Goal: Task Accomplishment & Management: Use online tool/utility

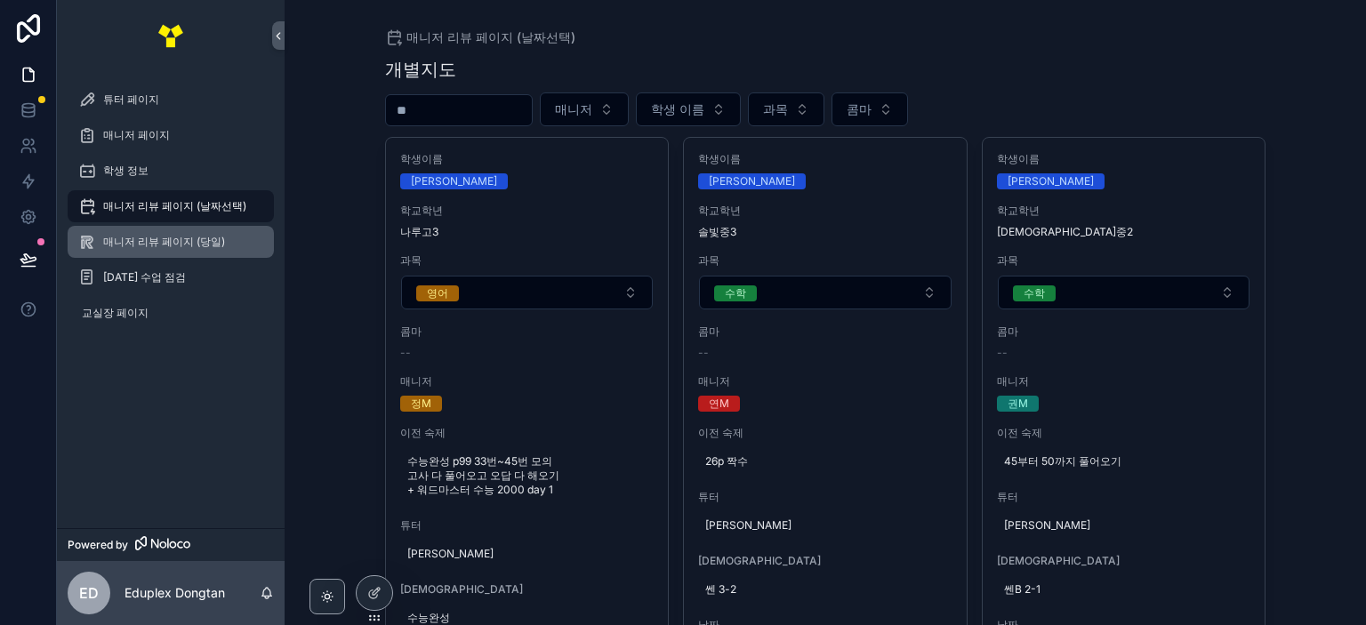
click at [219, 235] on span "매니저 리뷰 페이지 (당일)" at bounding box center [164, 242] width 122 height 14
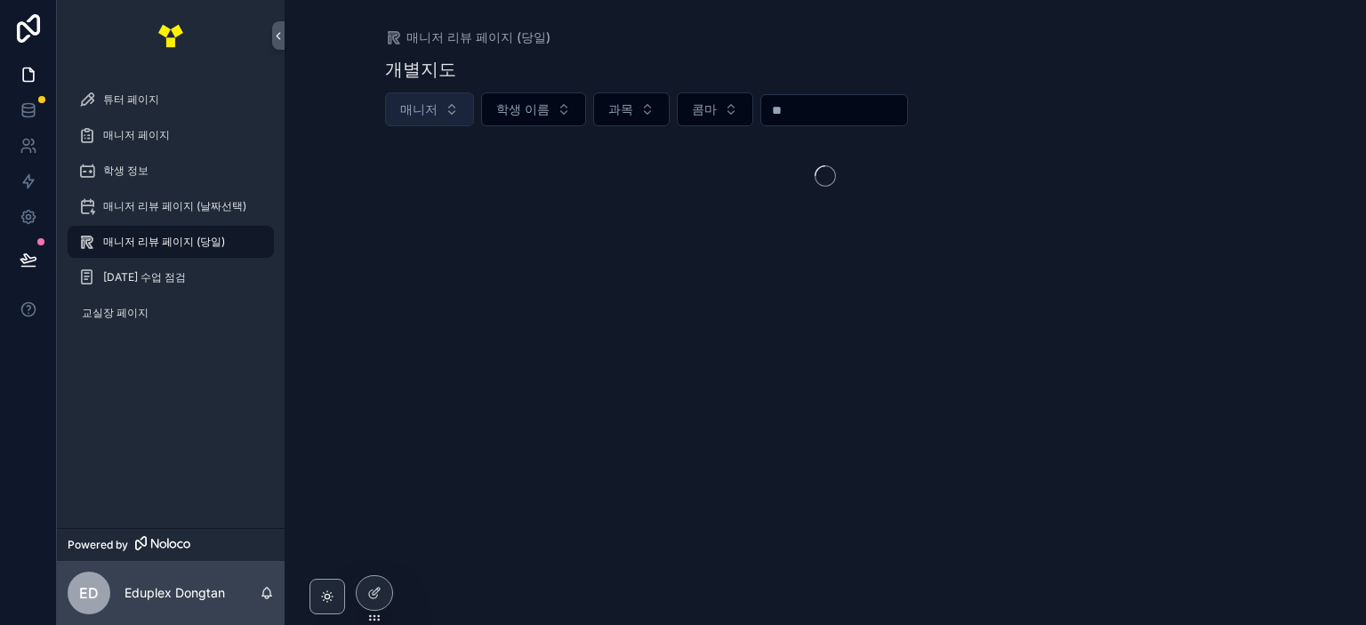
click at [443, 114] on button "매니저" at bounding box center [429, 109] width 89 height 34
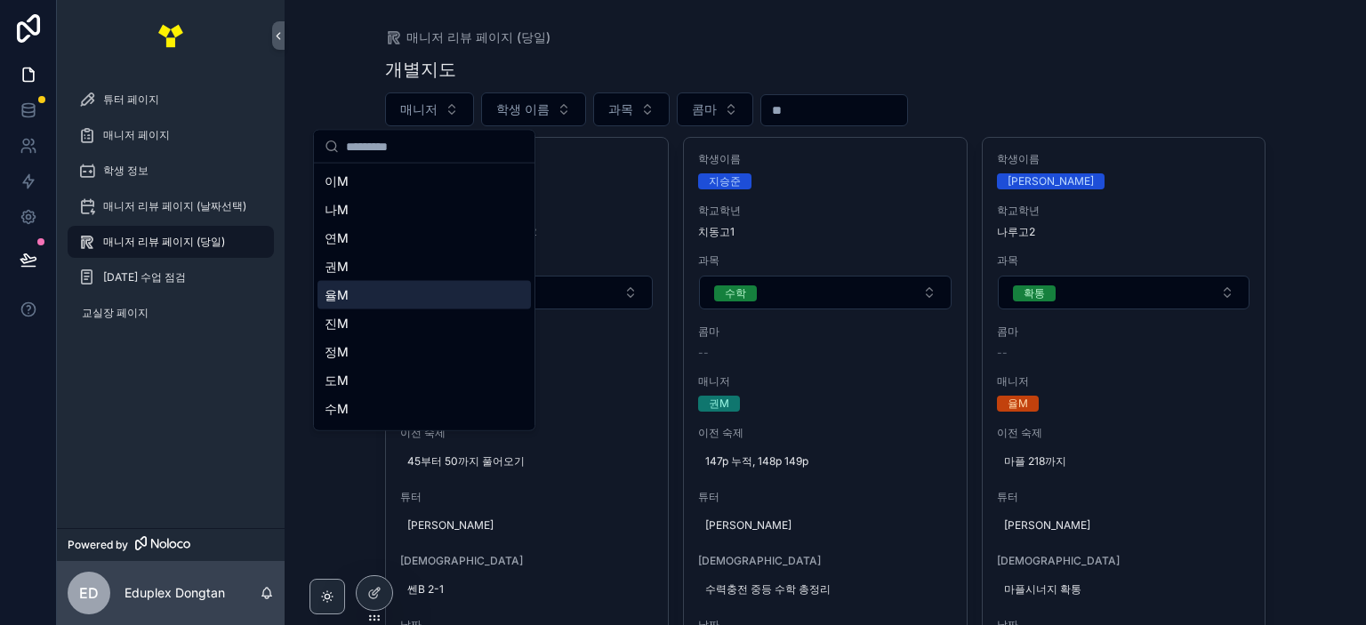
click at [427, 284] on div "율M" at bounding box center [423, 295] width 213 height 28
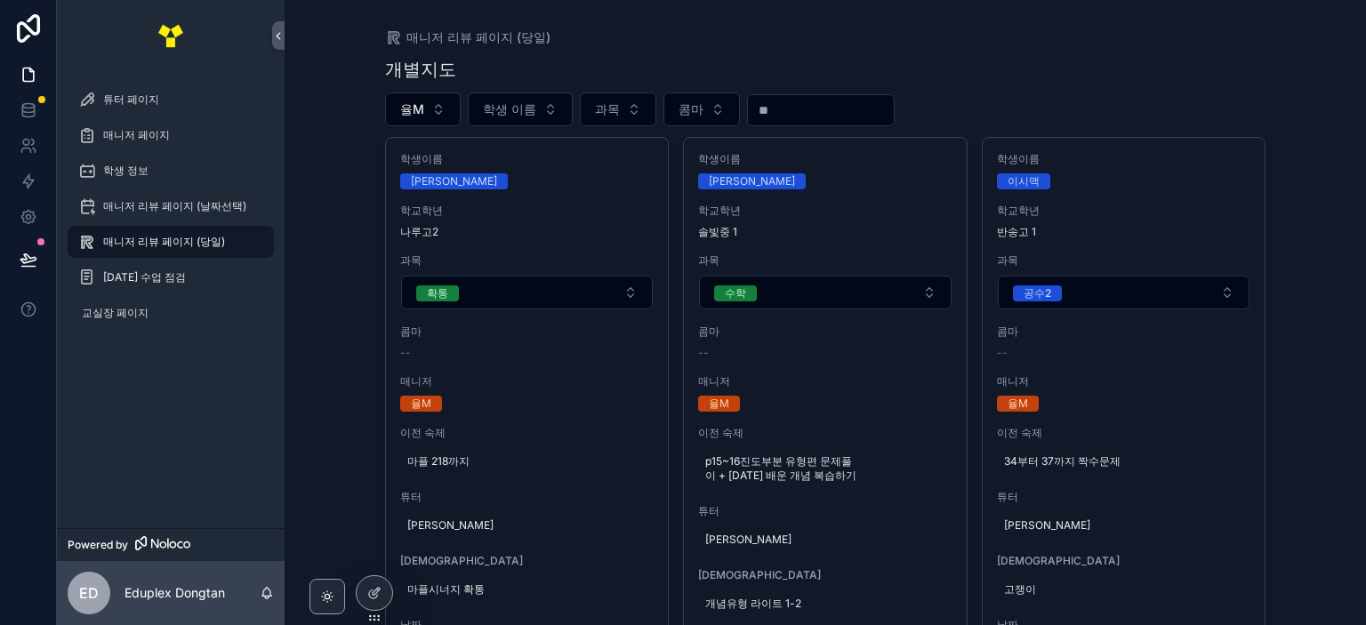
click at [1193, 60] on div "개별지도" at bounding box center [825, 69] width 881 height 25
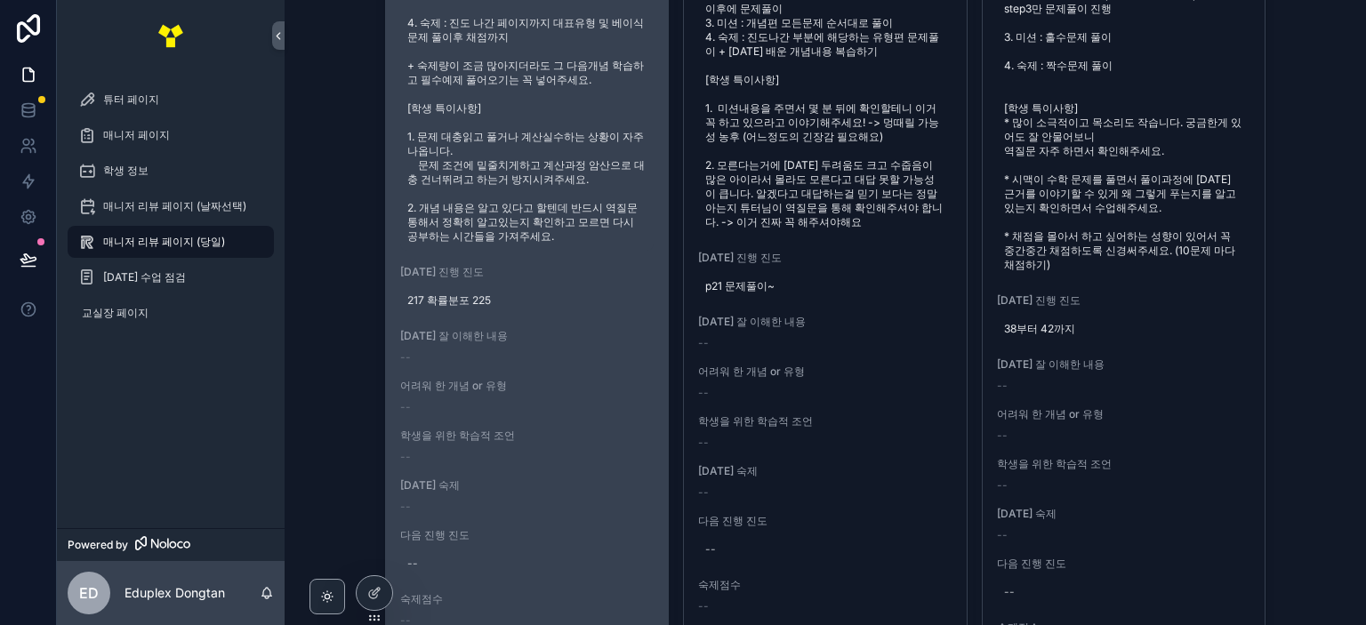
scroll to position [800, 0]
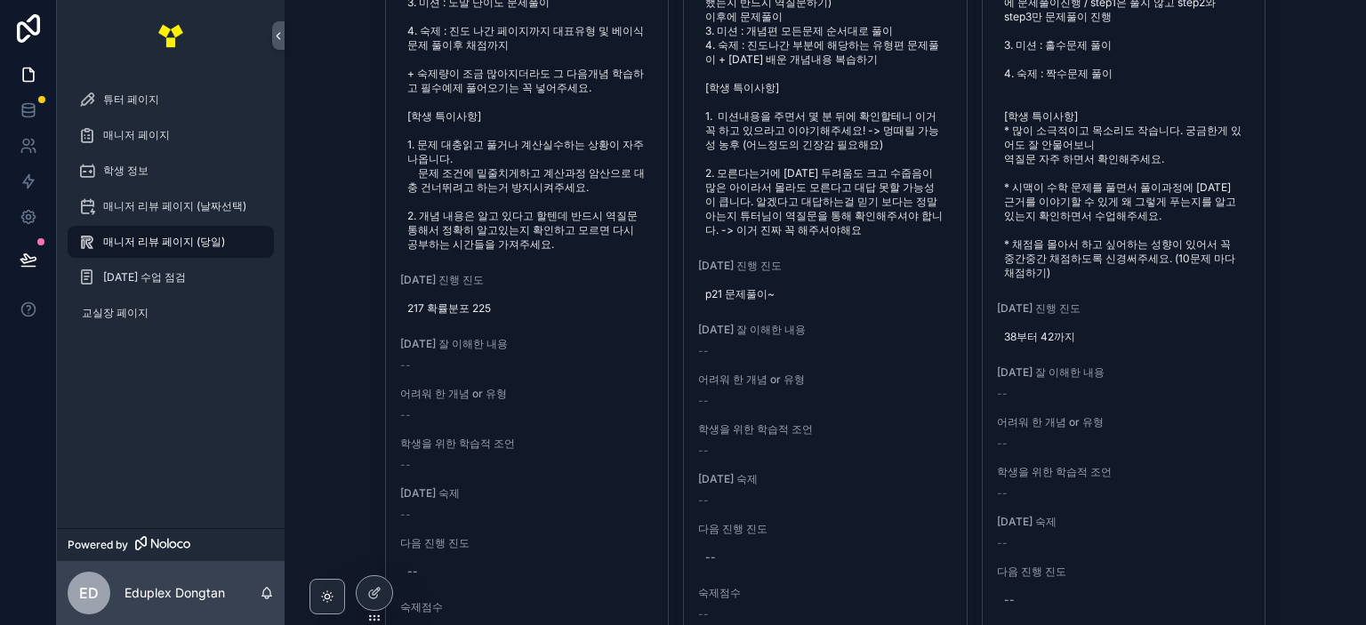
click at [1311, 317] on div "매니저 리뷰 페이지 (당일) 개별지도 율M 학생 이름 과목 콤마 학생이름 [PERSON_NAME] 학교[PERSON_NAME] [PERSON_…" at bounding box center [825, 312] width 1081 height 625
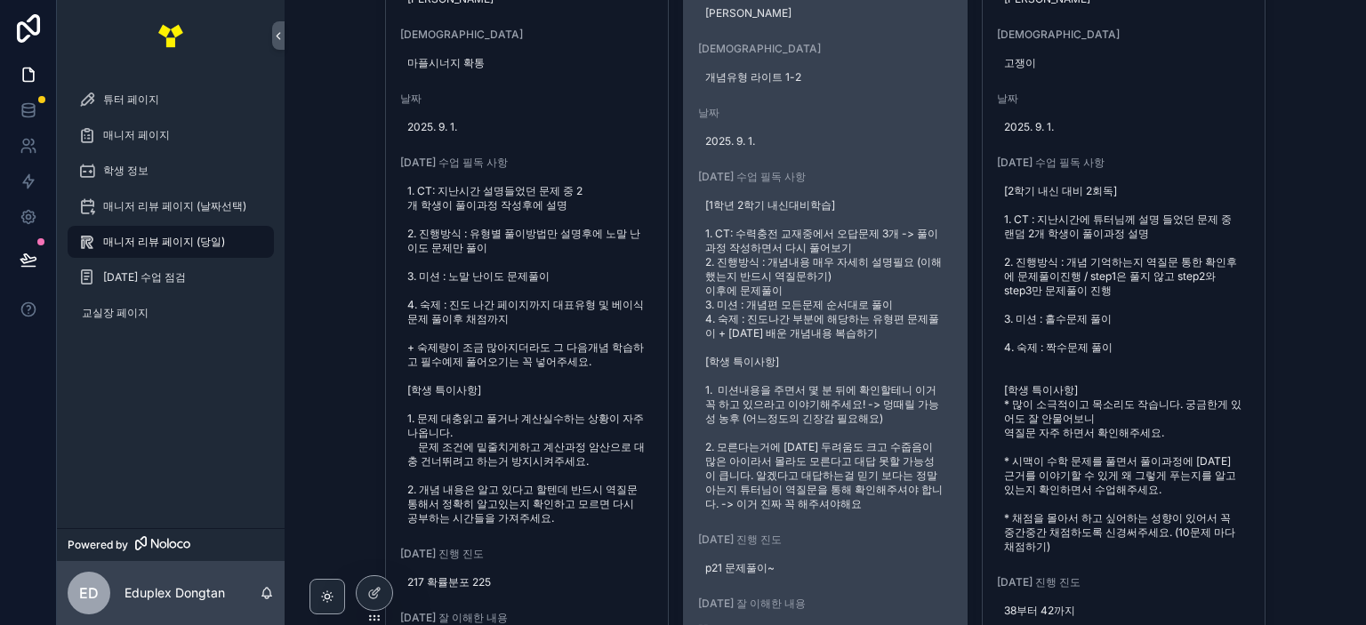
scroll to position [711, 0]
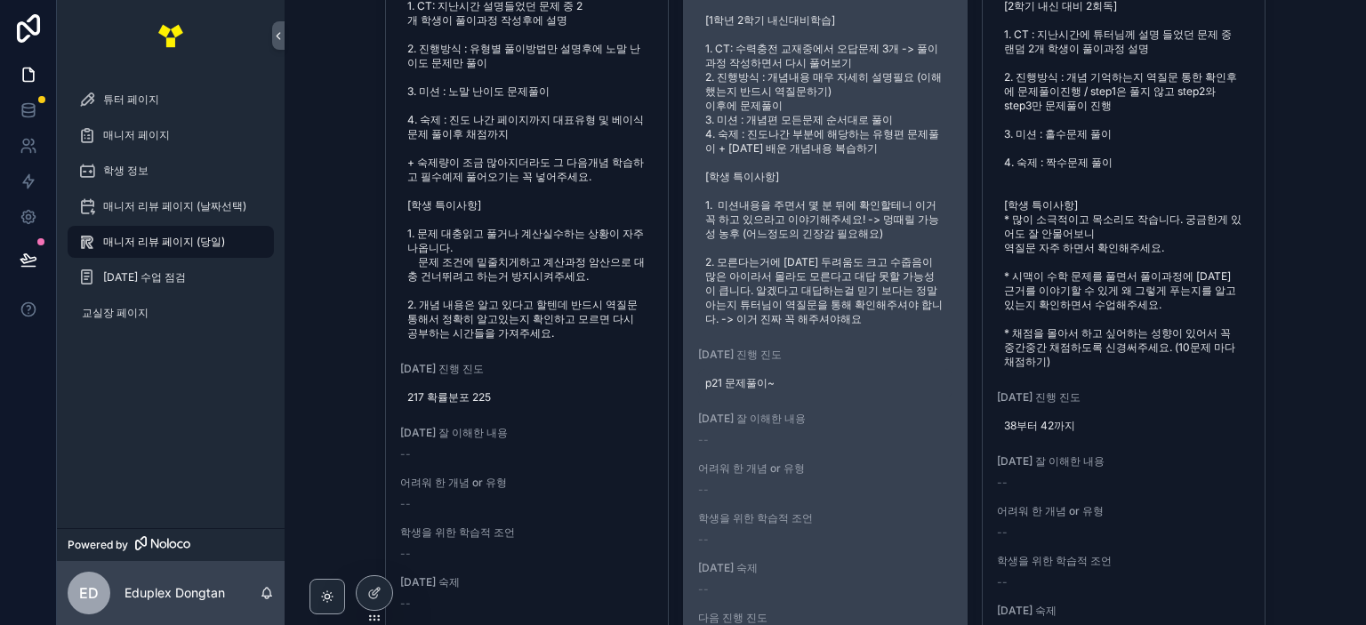
click at [781, 390] on span "p21 문제풀이~" at bounding box center [825, 383] width 240 height 14
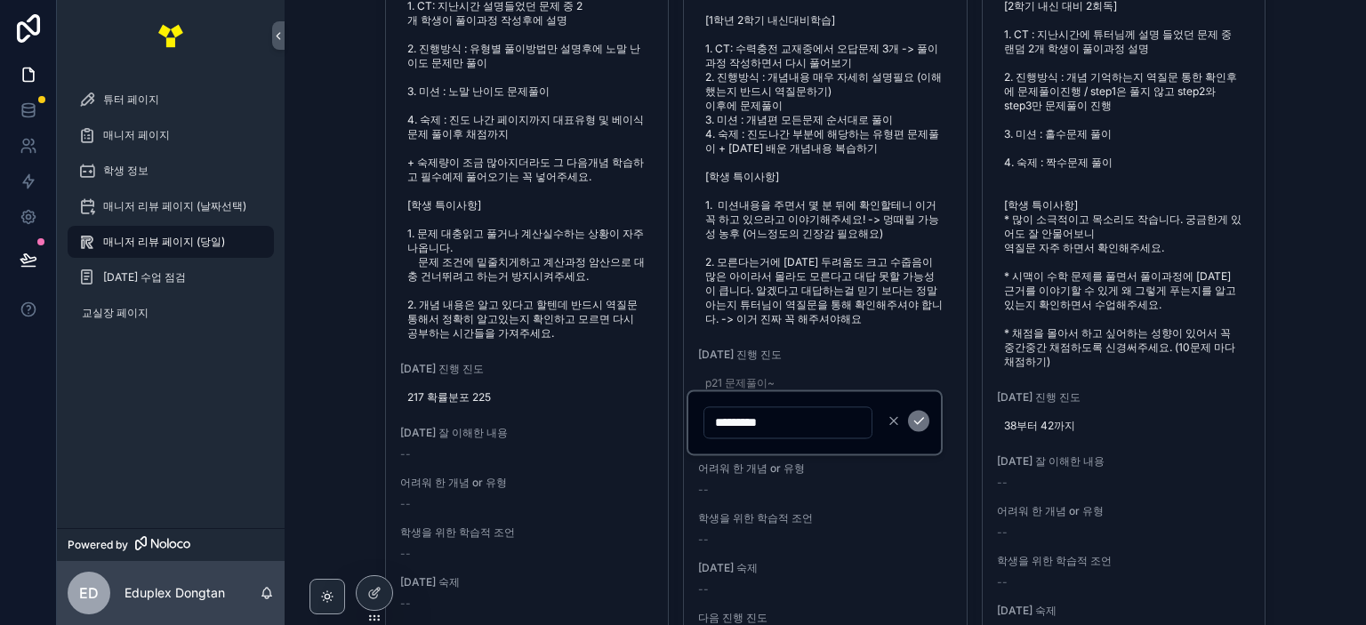
click at [824, 424] on input "*********" at bounding box center [787, 422] width 167 height 25
type input "**********"
click at [918, 426] on icon "scrollable content" at bounding box center [918, 420] width 14 height 14
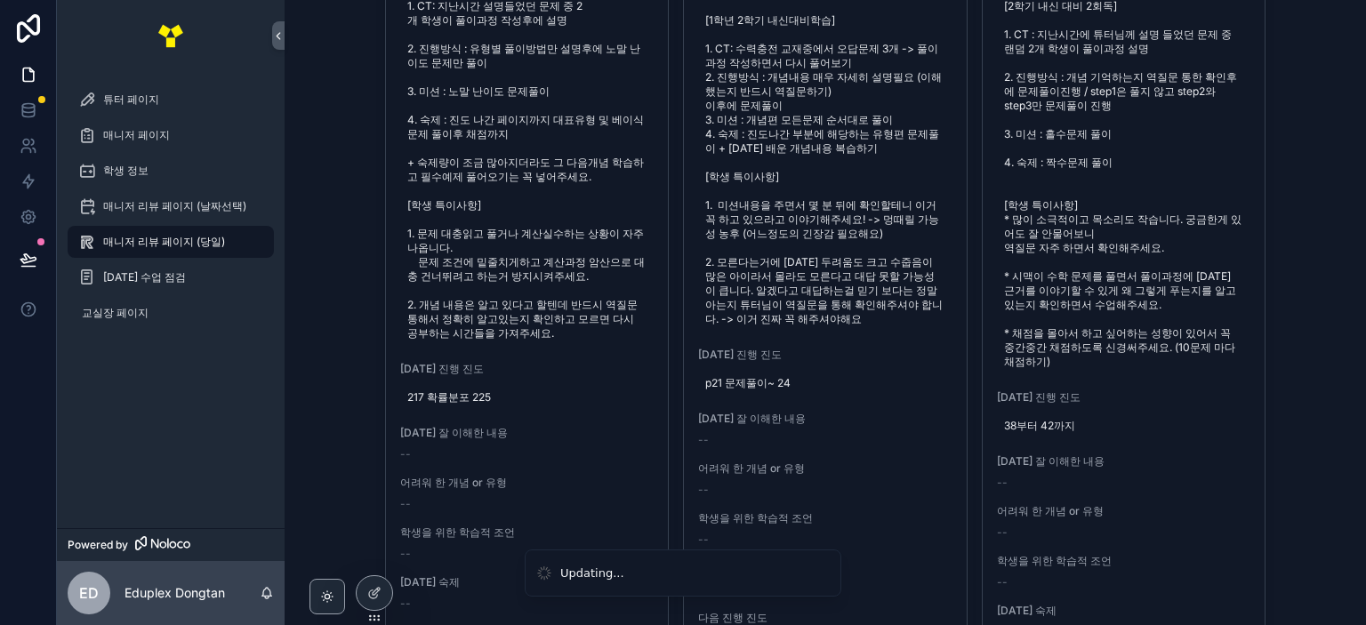
click at [1314, 341] on div "매니저 리뷰 페이지 (당일) 개별지도 율M 학생 이름 과목 콤마 학생이름 [PERSON_NAME] 학교[PERSON_NAME] [PERSON_…" at bounding box center [825, 312] width 1081 height 625
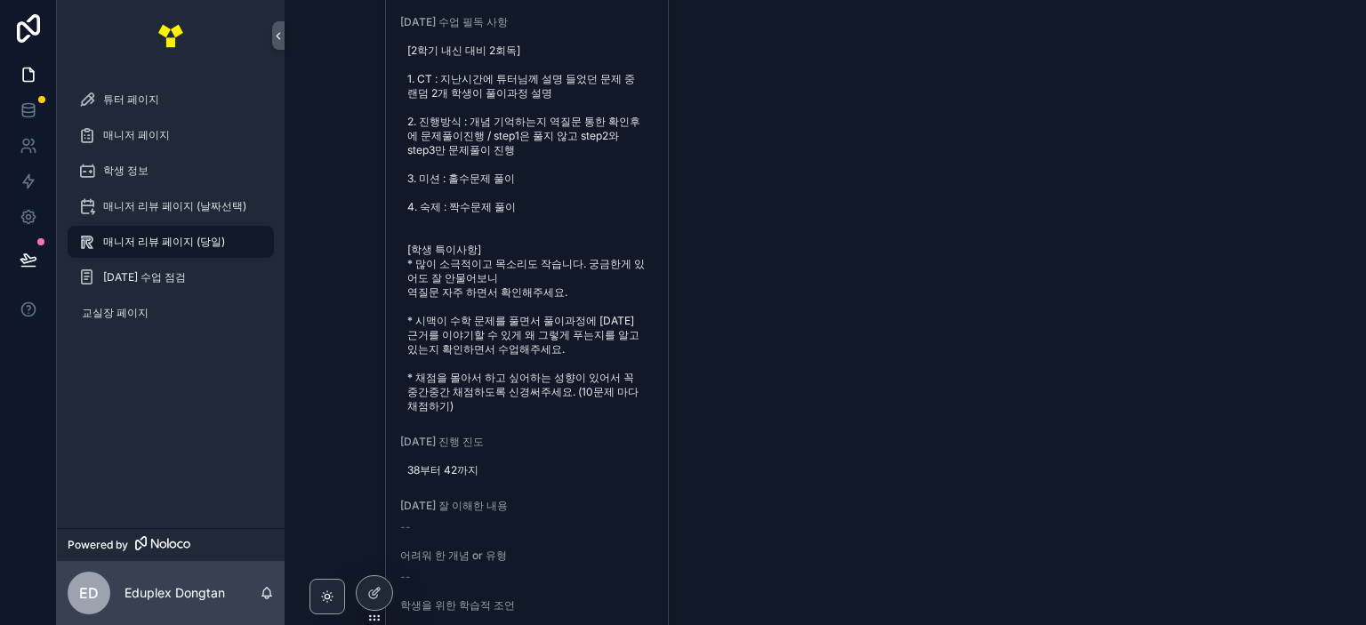
scroll to position [3913, 0]
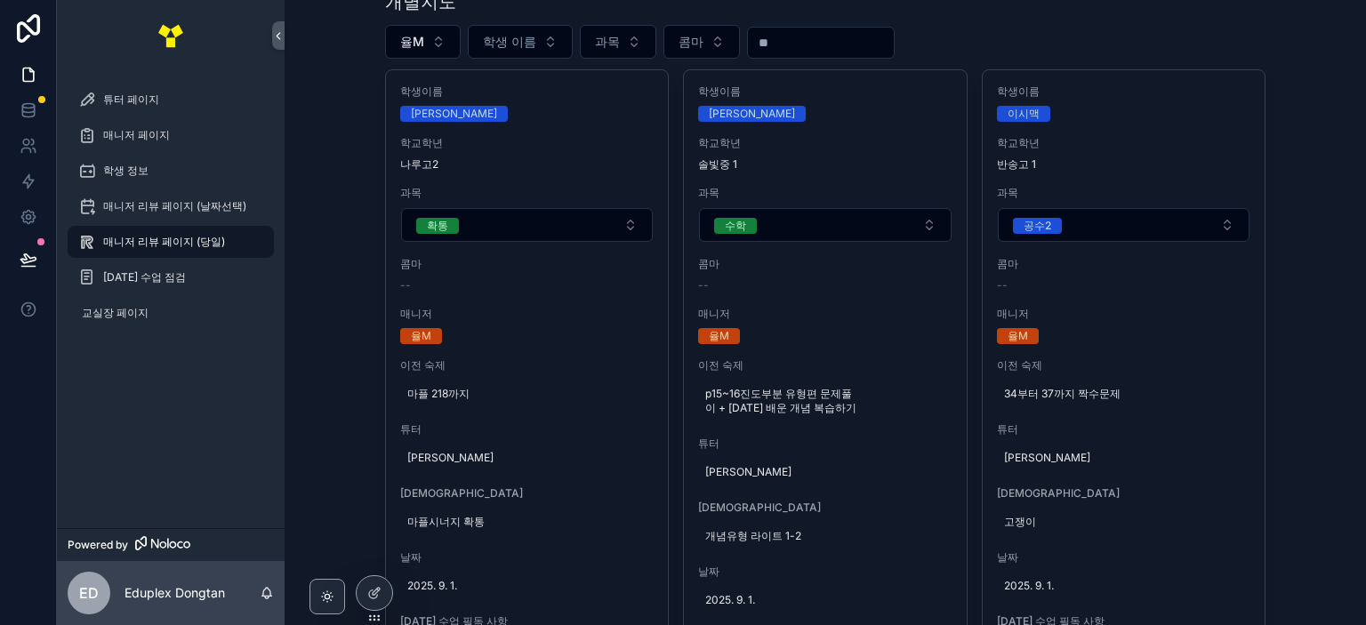
scroll to position [0, 0]
